Goal: Task Accomplishment & Management: Use online tool/utility

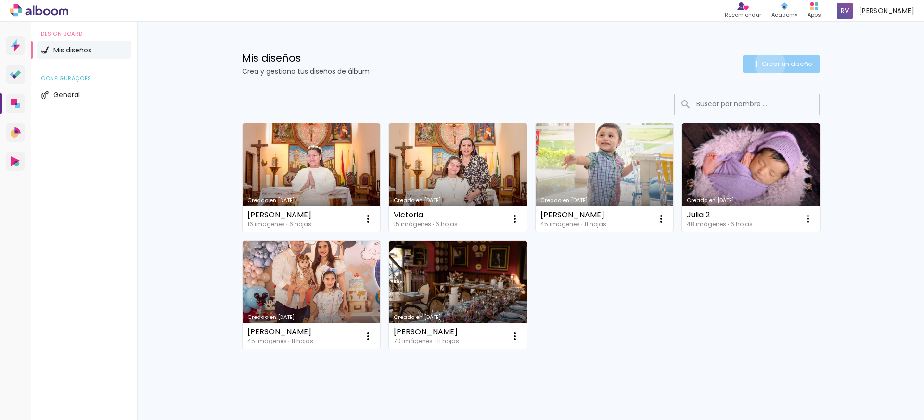
click at [765, 64] on span "Crear un diseño" at bounding box center [787, 64] width 51 height 6
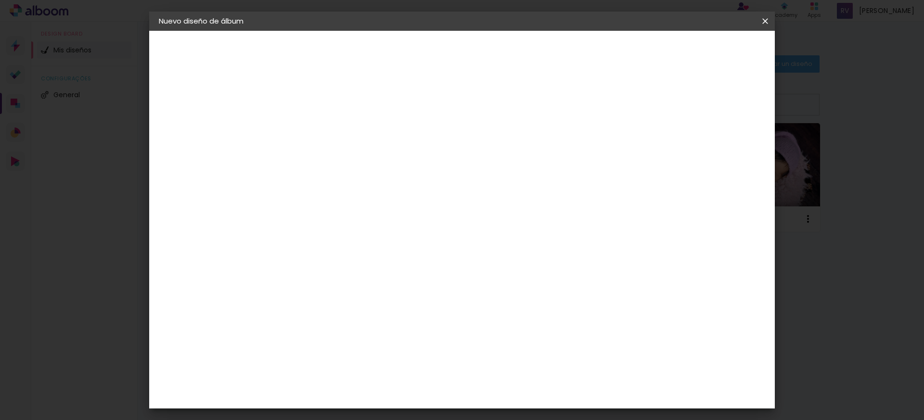
click at [316, 132] on input at bounding box center [316, 129] width 0 height 15
type input "[PERSON_NAME]"
type paper-input "[PERSON_NAME]"
click at [411, 58] on paper-button "Avanzar" at bounding box center [388, 51] width 46 height 16
click at [452, 152] on paper-item "Tamaño libre" at bounding box center [412, 146] width 82 height 21
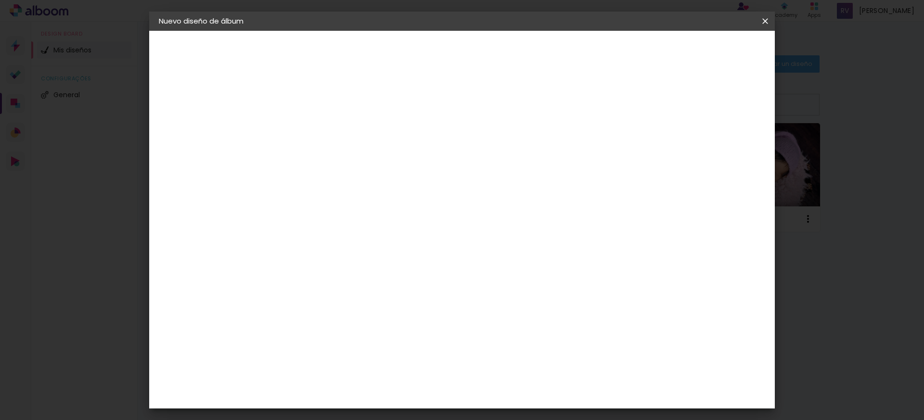
click at [0, 0] on slot "Tamaño libre" at bounding box center [0, 0] width 0 height 0
click at [452, 58] on paper-button "Avanzar" at bounding box center [429, 51] width 46 height 16
click at [521, 398] on input "60" at bounding box center [515, 401] width 25 height 14
type input "40"
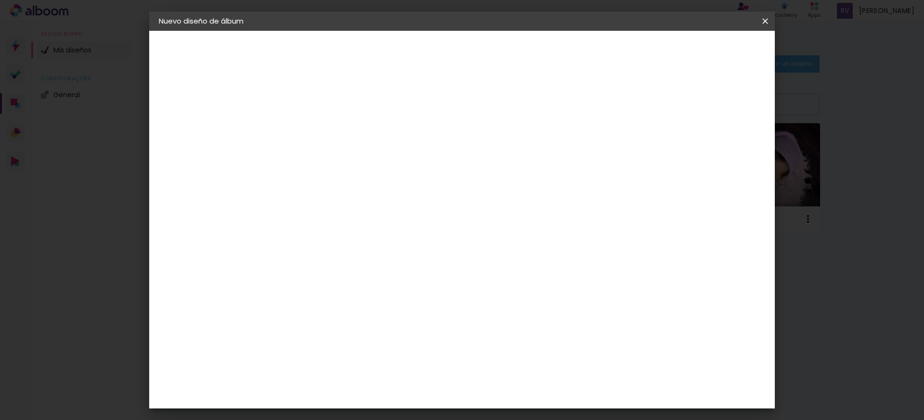
type paper-input "40"
click at [297, 295] on input "30" at bounding box center [300, 293] width 25 height 14
type input "20"
type paper-input "20"
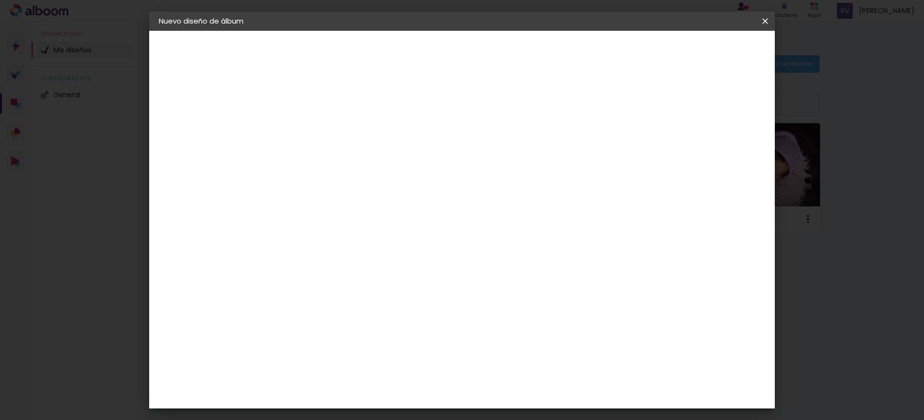
scroll to position [0, 0]
drag, startPoint x: 710, startPoint y: 164, endPoint x: 715, endPoint y: 164, distance: 5.3
click at [715, 164] on input "5" at bounding box center [712, 162] width 17 height 14
type input "4"
type paper-input "4"
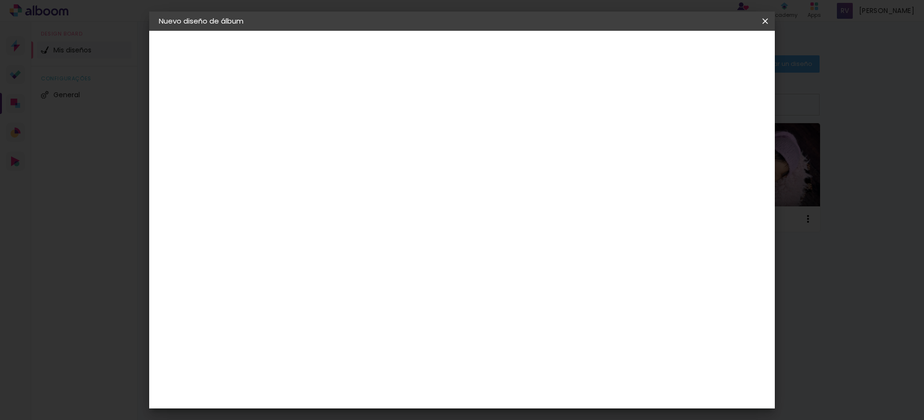
click at [716, 153] on input "4" at bounding box center [713, 145] width 17 height 14
type input "3"
type paper-input "3"
click at [718, 150] on input "3" at bounding box center [713, 145] width 17 height 14
type input "2"
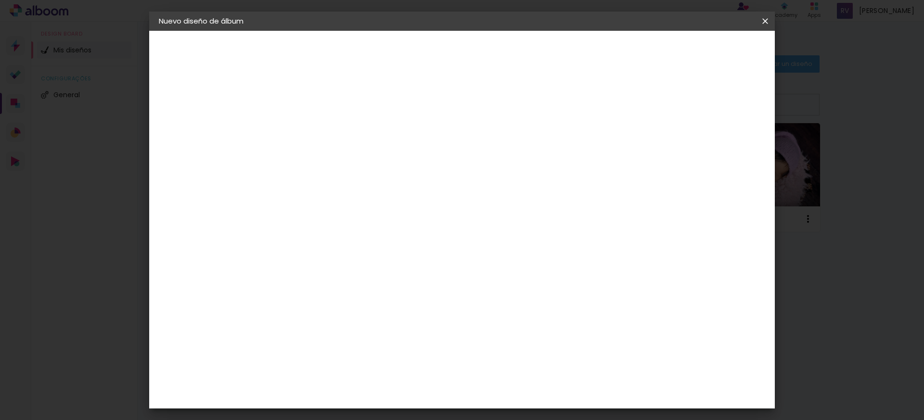
type paper-input "2"
click at [718, 150] on input "2" at bounding box center [715, 145] width 17 height 14
type input "1"
type paper-input "1"
click at [720, 150] on input "1" at bounding box center [719, 145] width 17 height 14
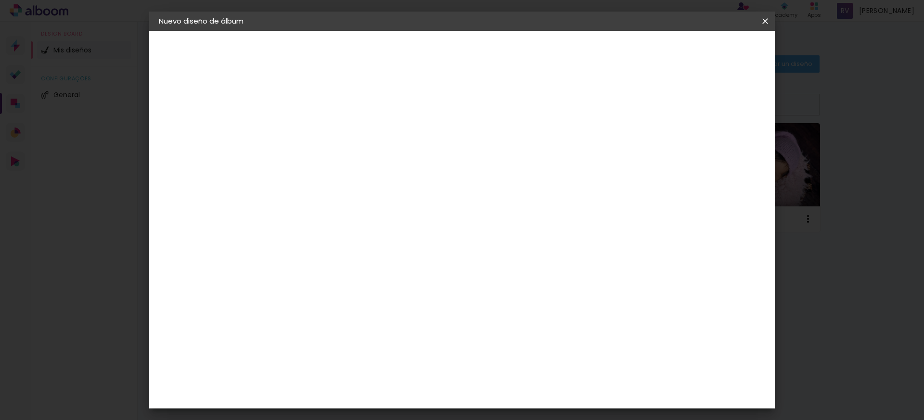
type input "2"
type paper-input "2"
click at [724, 143] on input "2" at bounding box center [719, 145] width 17 height 14
click at [705, 50] on span "Empezar diseño" at bounding box center [678, 51] width 53 height 7
